Goal: Information Seeking & Learning: Learn about a topic

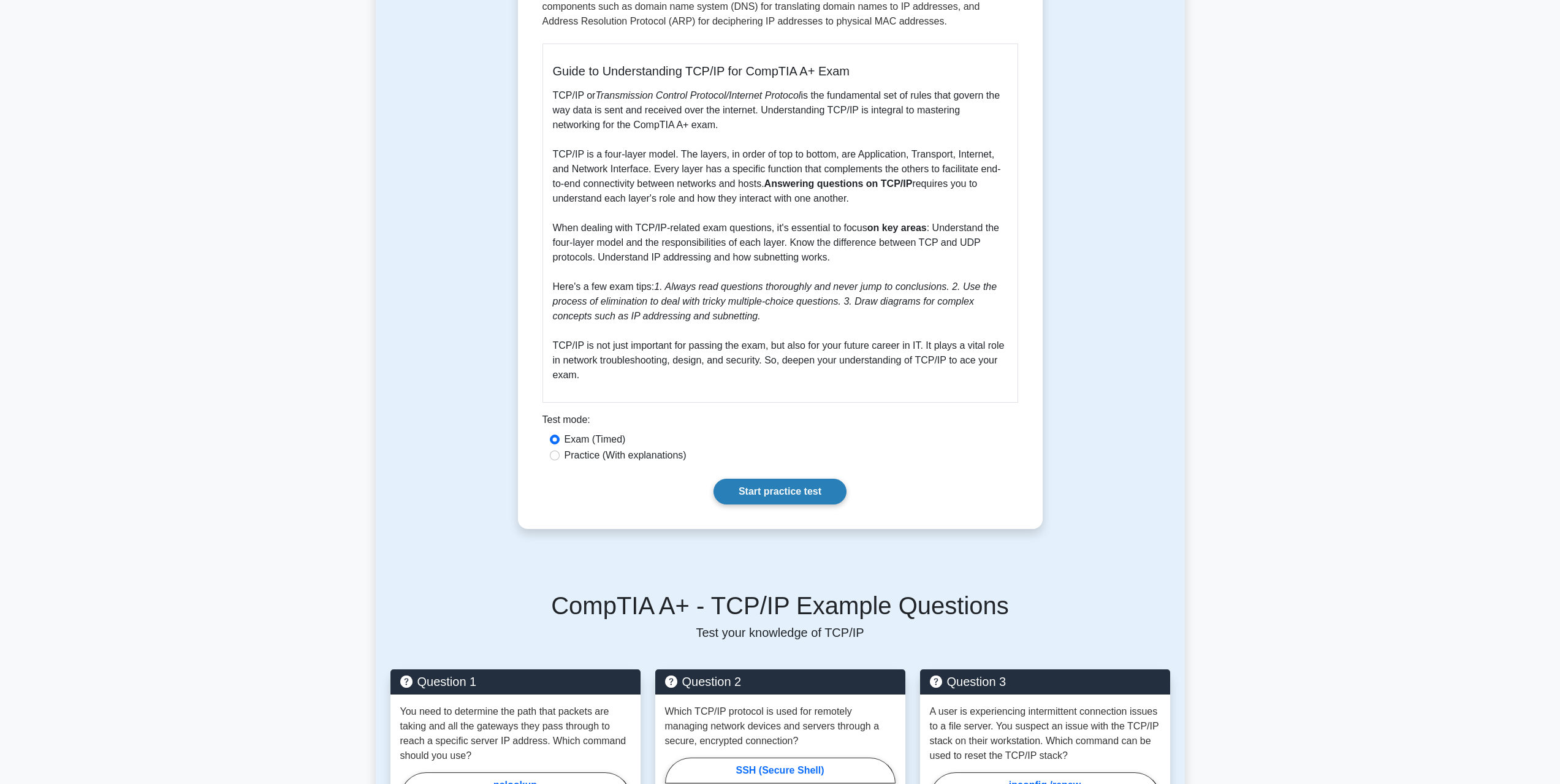
click at [747, 491] on link "Start practice test" at bounding box center [780, 492] width 133 height 26
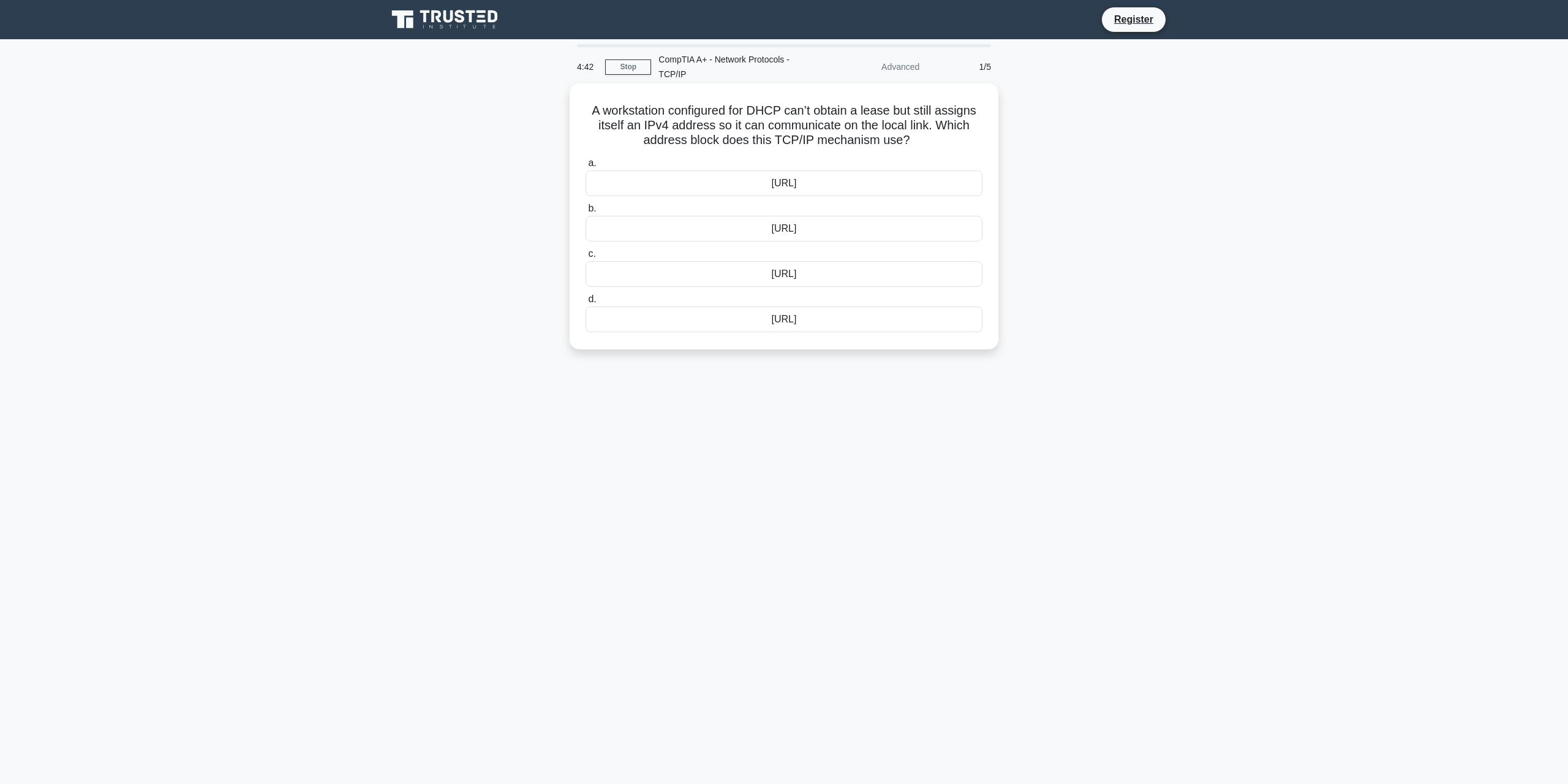
click at [786, 228] on div "169.254.0.0/16" at bounding box center [784, 228] width 397 height 26
click at [585, 213] on input "b. 169.254.0.0/16" at bounding box center [585, 209] width 0 height 8
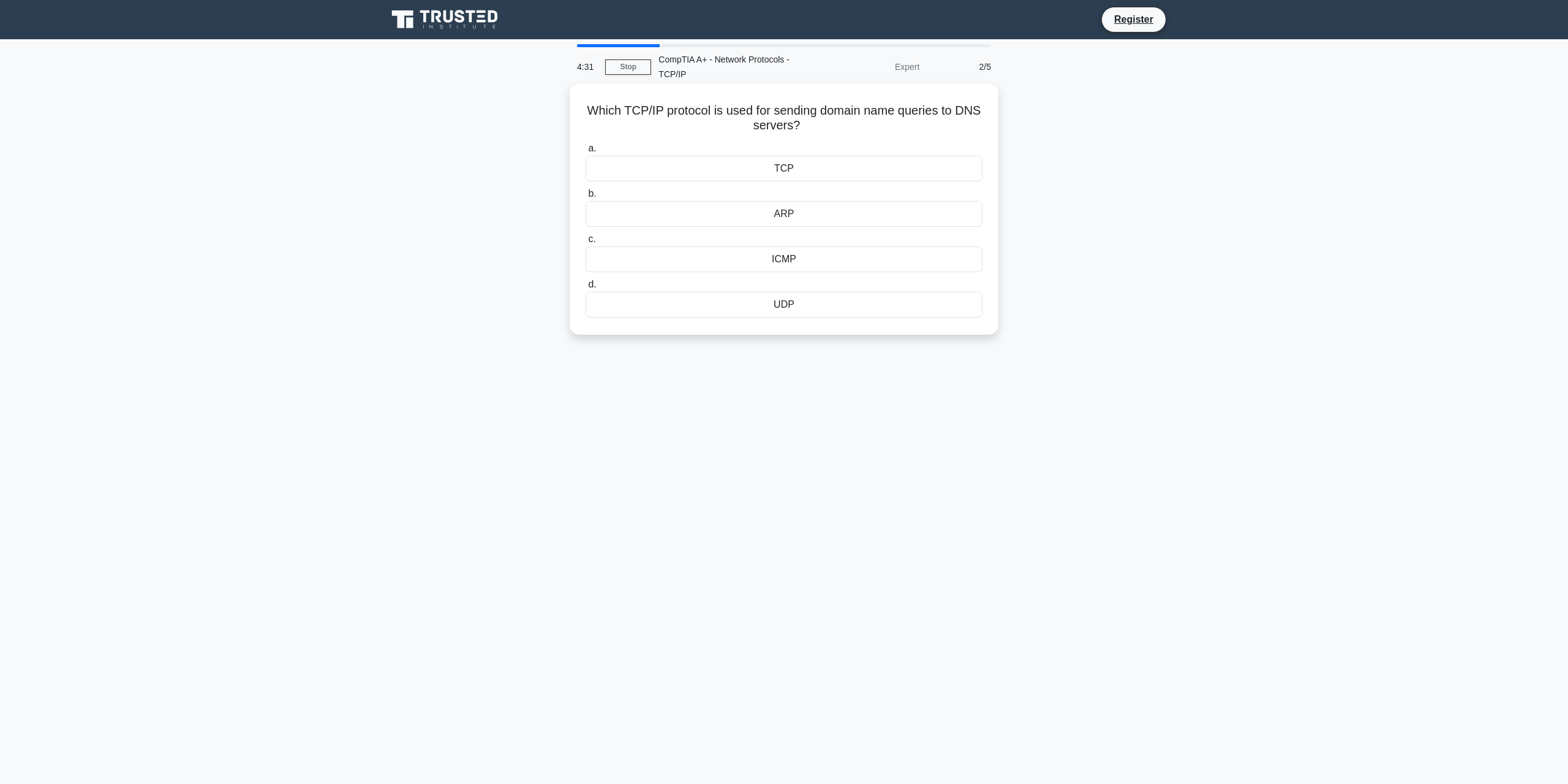
click at [805, 172] on div "TCP" at bounding box center [784, 168] width 397 height 26
click at [585, 153] on input "a. TCP" at bounding box center [585, 149] width 0 height 8
click at [805, 172] on div "HTTP" at bounding box center [784, 172] width 397 height 26
click at [585, 155] on input "a. HTTP" at bounding box center [585, 152] width 0 height 8
click at [830, 176] on div "HTTP" at bounding box center [784, 168] width 397 height 26
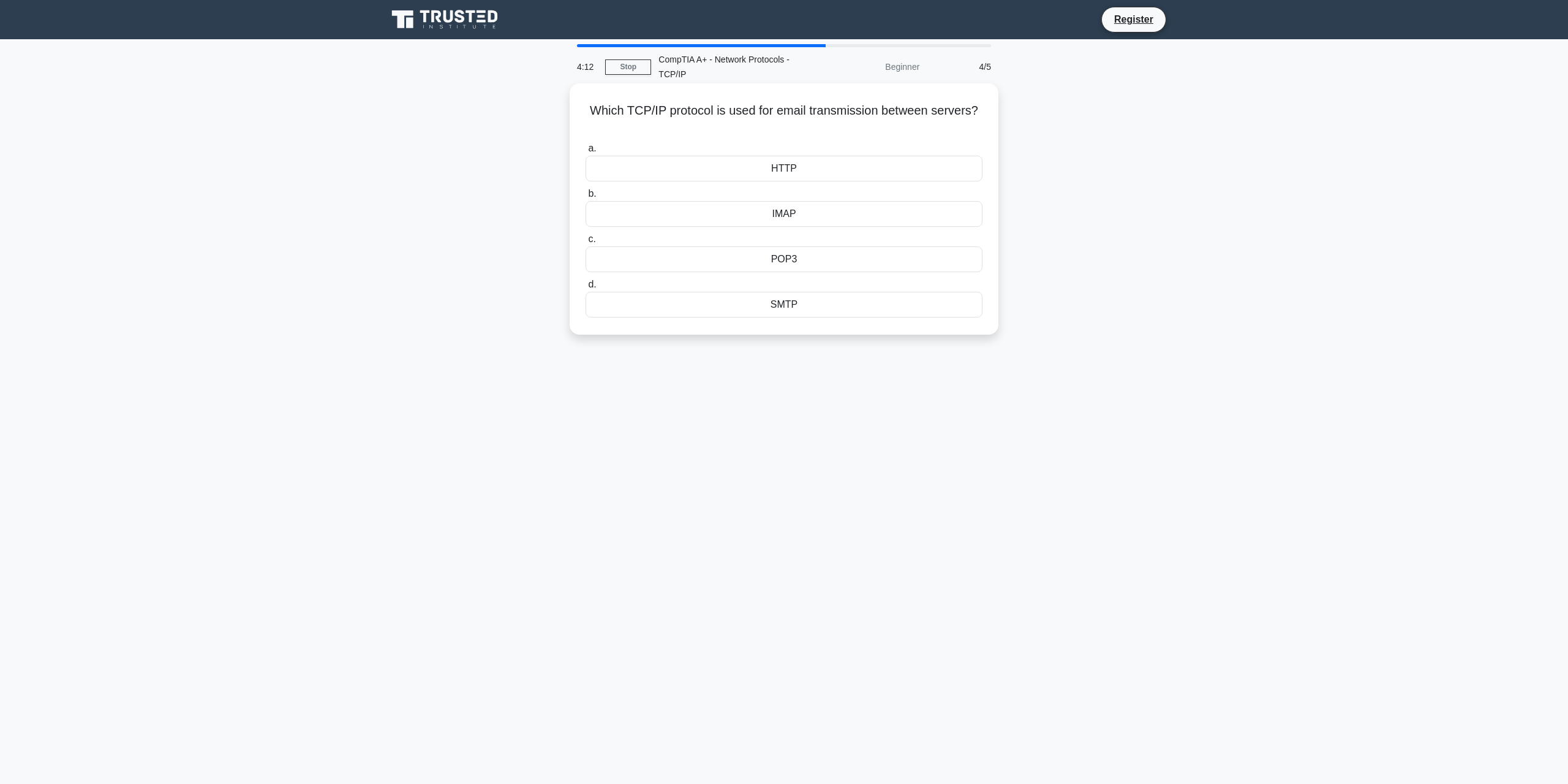
click at [585, 153] on input "a. HTTP" at bounding box center [585, 149] width 0 height 8
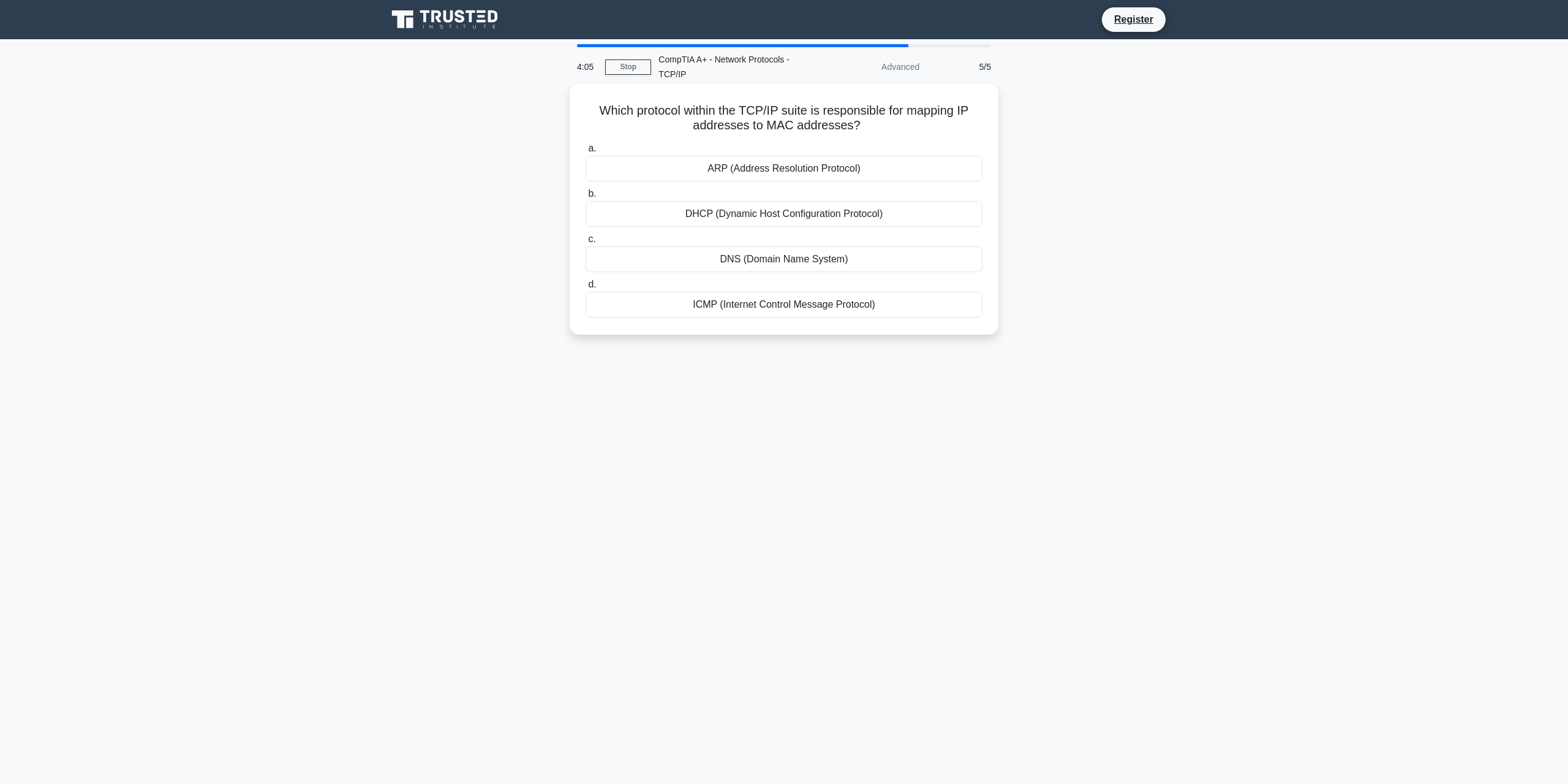
click at [808, 258] on div "DNS (Domain Name System)" at bounding box center [784, 259] width 397 height 26
click at [585, 243] on input "c. DNS (Domain Name System)" at bounding box center [585, 239] width 0 height 8
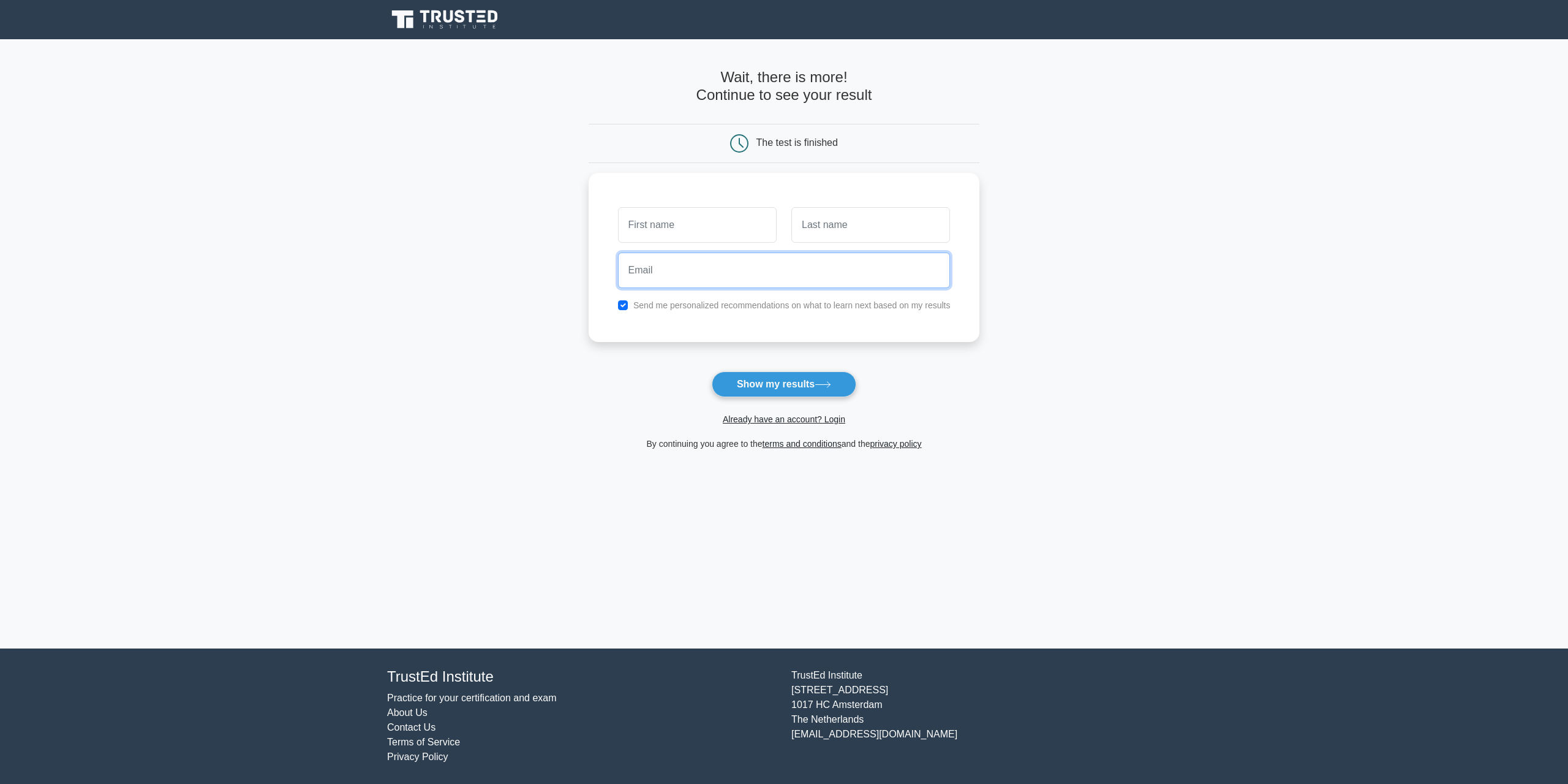
drag, startPoint x: 808, startPoint y: 325, endPoint x: 811, endPoint y: 361, distance: 36.1
click at [780, 387] on button "Show my results" at bounding box center [784, 384] width 144 height 26
